Goal: Subscribe to service/newsletter

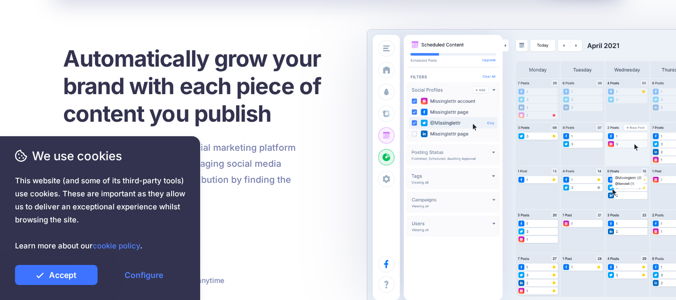
click at [72, 278] on link "Accept" at bounding box center [56, 275] width 83 height 20
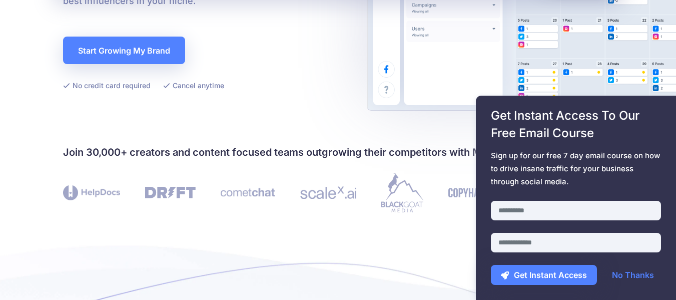
scroll to position [250, 0]
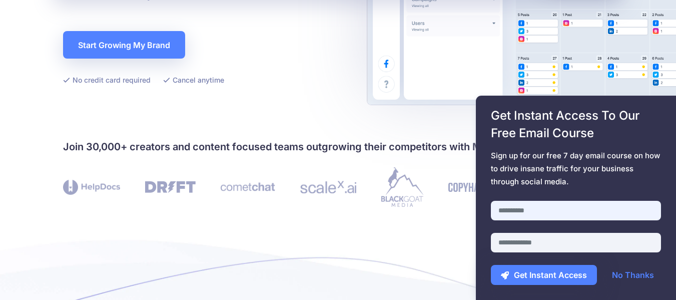
click at [544, 210] on input "text" at bounding box center [576, 211] width 170 height 20
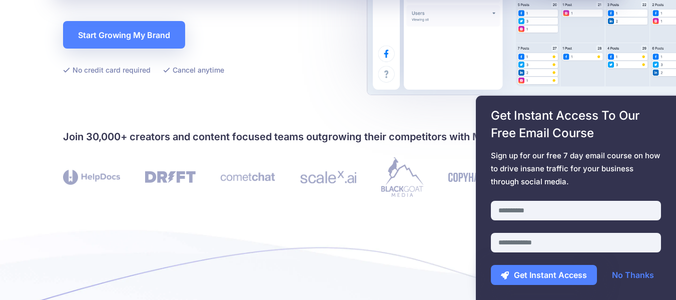
click at [598, 174] on span "Sign up for our free 7 day email course on how to drive insane traffic for your…" at bounding box center [576, 168] width 170 height 39
click at [546, 205] on input "text" at bounding box center [576, 211] width 170 height 20
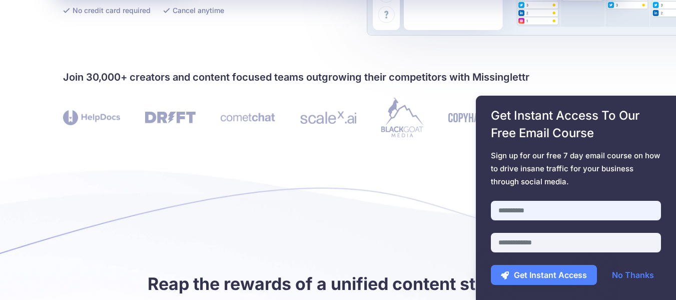
scroll to position [320, 0]
click at [542, 209] on input "text" at bounding box center [576, 211] width 170 height 20
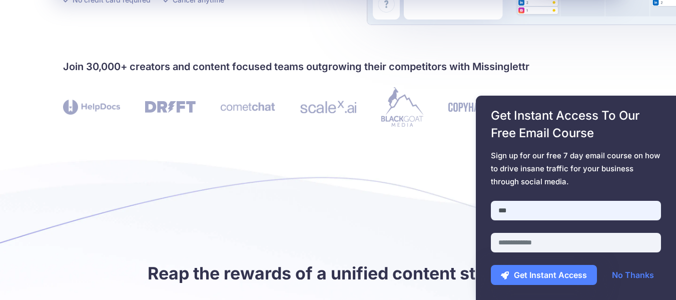
type input "***"
type input "**********"
click at [540, 274] on button "Get Instant Access" at bounding box center [544, 275] width 106 height 20
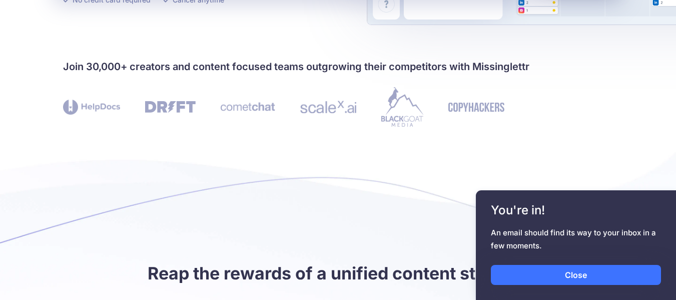
click at [578, 275] on link "Close" at bounding box center [576, 275] width 170 height 20
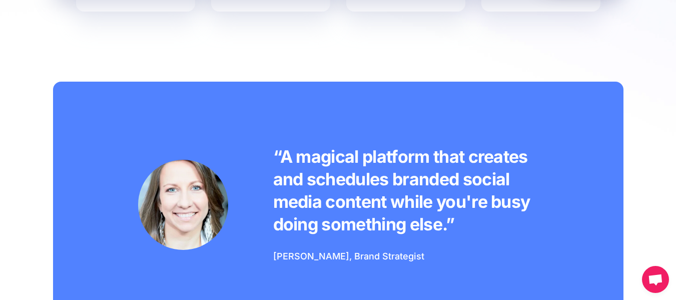
scroll to position [731, 0]
